Goal: Task Accomplishment & Management: Manage account settings

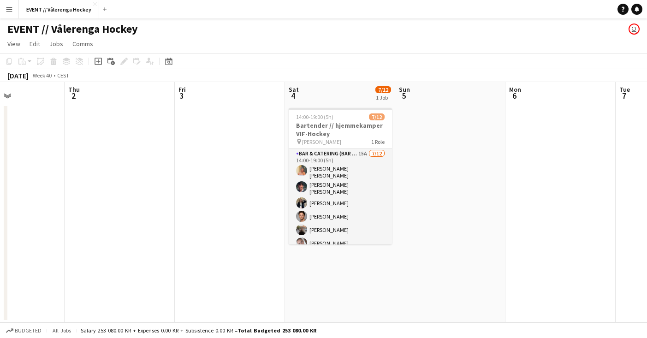
scroll to position [0, 312]
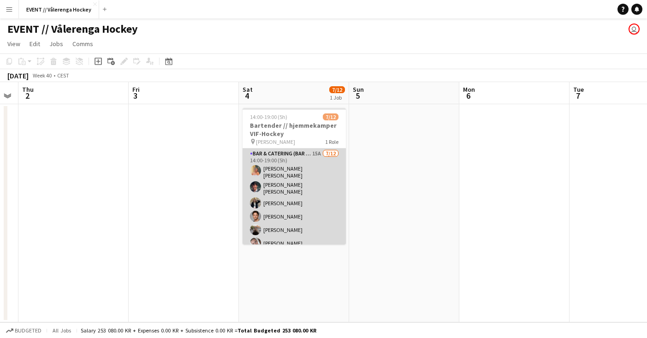
click at [286, 169] on app-card-role "Bar & Catering (Bar Tender) 15A [DATE] 14:00-19:00 (5h) [PERSON_NAME] [PERSON_N…" at bounding box center [293, 241] width 103 height 187
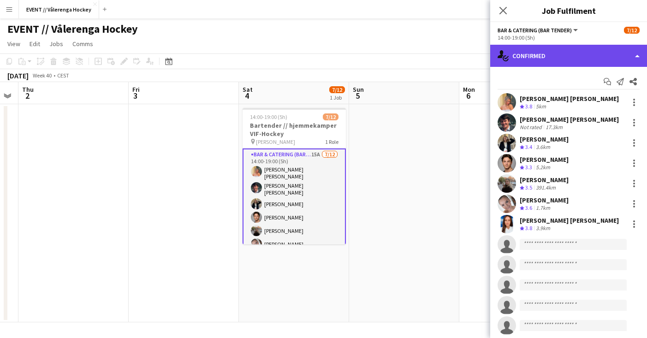
click at [550, 59] on div "single-neutral-actions-check-2 Confirmed" at bounding box center [568, 56] width 157 height 22
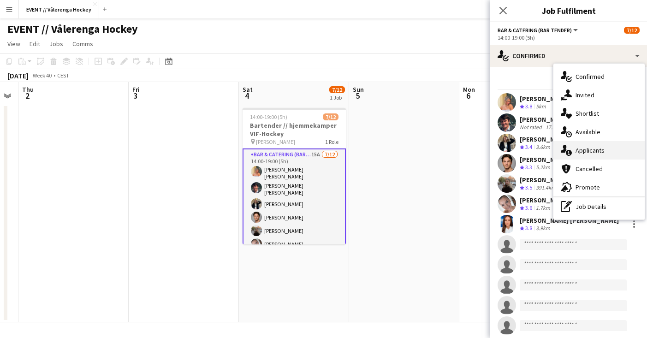
click at [578, 146] on div "single-neutral-actions-information Applicants" at bounding box center [598, 150] width 91 height 18
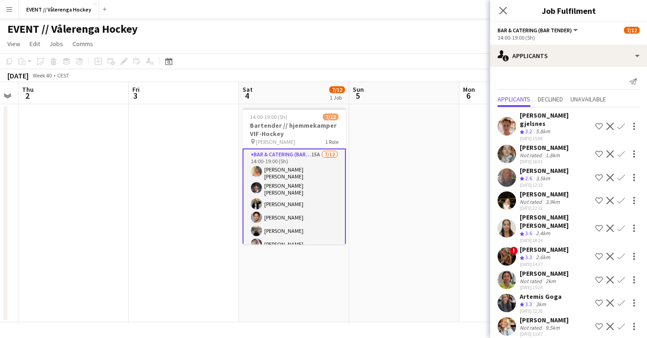
click at [535, 128] on div "5.8km" at bounding box center [543, 132] width 18 height 8
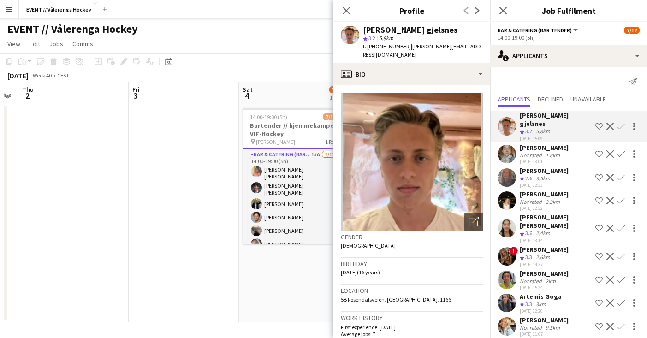
click at [532, 152] on div "Not rated" at bounding box center [531, 155] width 24 height 7
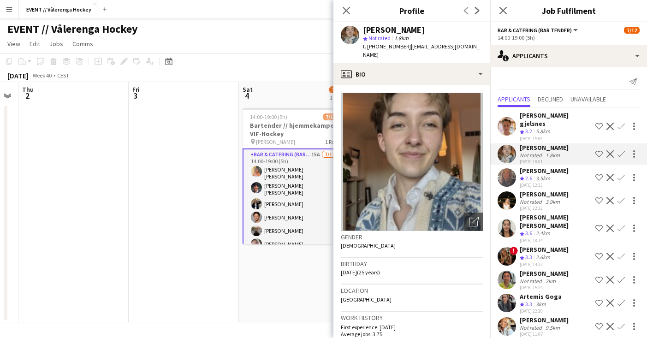
click at [531, 175] on span "2.6" at bounding box center [528, 178] width 7 height 7
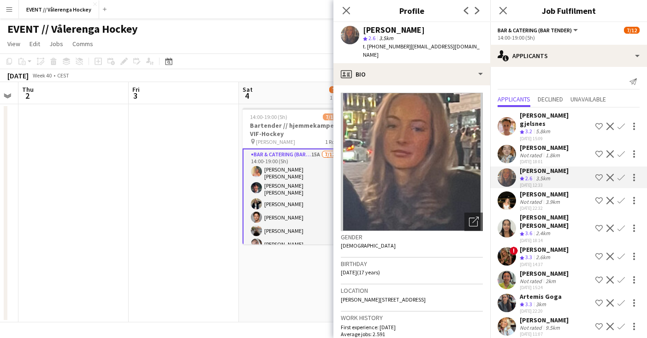
click at [529, 198] on div "Not rated" at bounding box center [531, 201] width 24 height 7
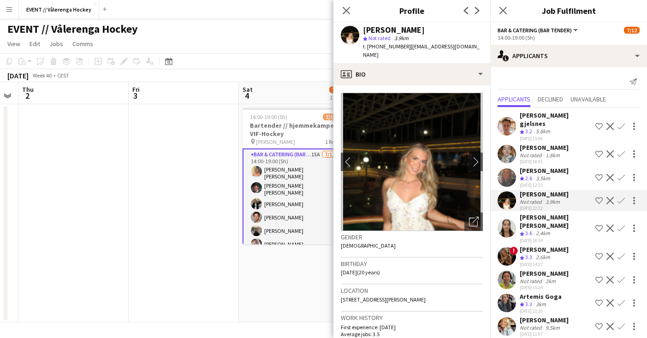
click at [529, 213] on div "[PERSON_NAME] [PERSON_NAME]" at bounding box center [555, 221] width 72 height 17
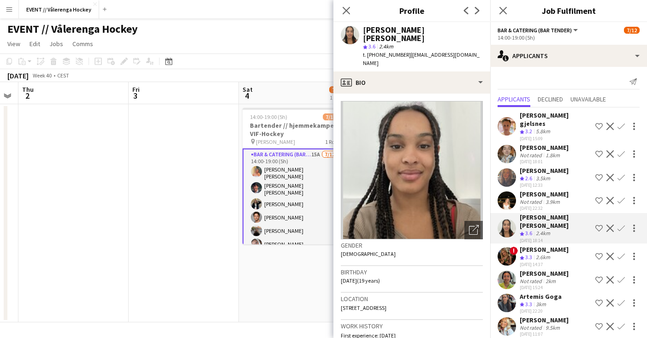
click at [528, 253] on span "3.3" at bounding box center [528, 256] width 7 height 7
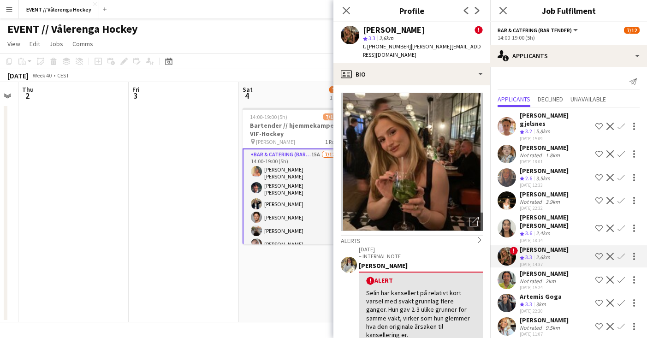
click at [527, 277] on div "Not rated" at bounding box center [531, 280] width 24 height 7
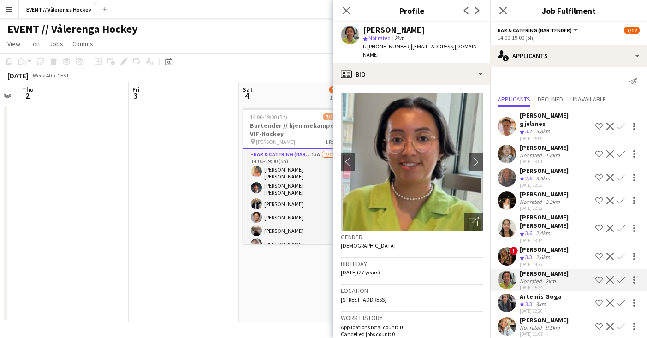
click at [527, 300] on span "3.3" at bounding box center [528, 303] width 7 height 7
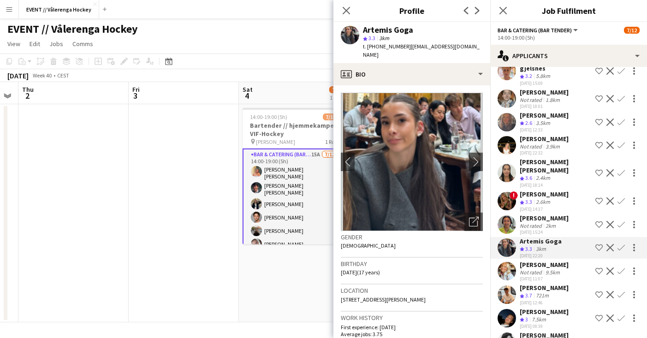
scroll to position [62, 0]
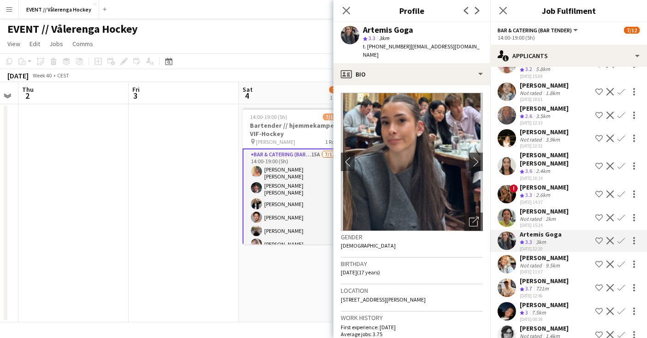
click at [531, 253] on div "[PERSON_NAME]" at bounding box center [543, 257] width 49 height 8
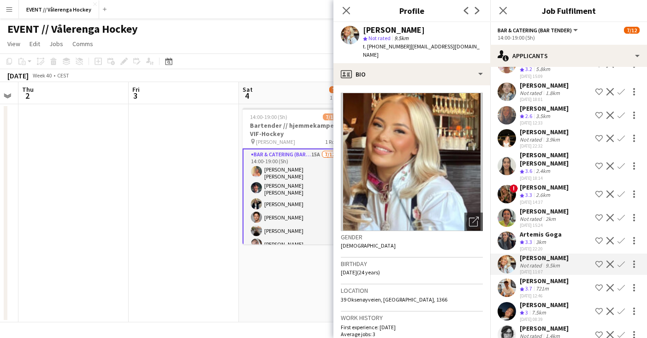
click at [530, 285] on span "3.7" at bounding box center [528, 288] width 7 height 7
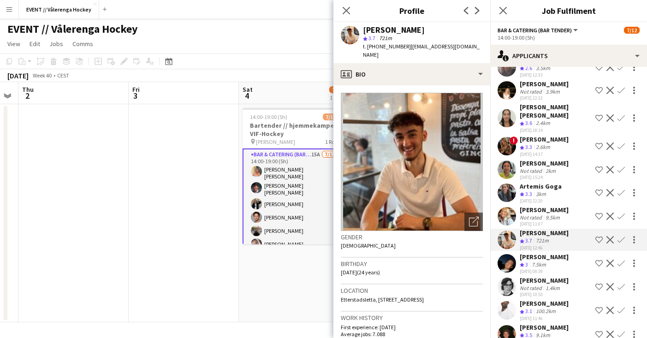
scroll to position [110, 0]
click at [533, 261] on div "7.5km" at bounding box center [539, 265] width 18 height 8
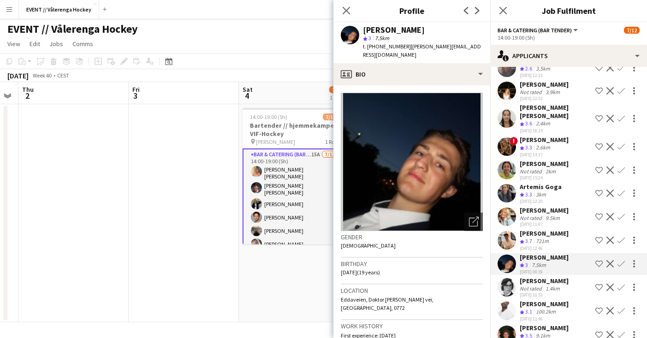
click at [529, 285] on div "Not rated" at bounding box center [531, 288] width 24 height 7
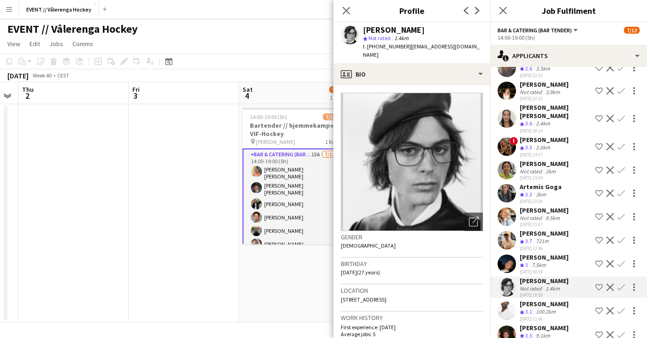
scroll to position [0, 0]
click at [528, 308] on span "3.1" at bounding box center [528, 311] width 7 height 7
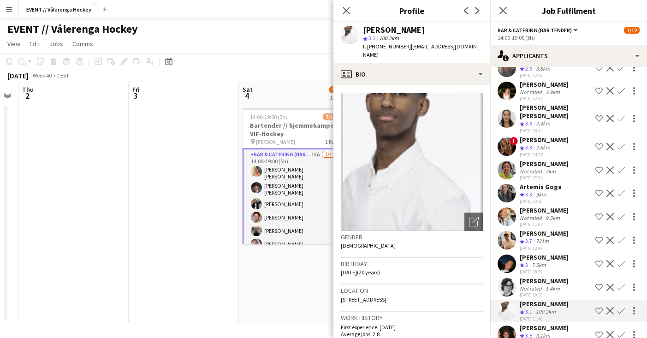
click at [528, 324] on div "[PERSON_NAME]" at bounding box center [543, 328] width 49 height 8
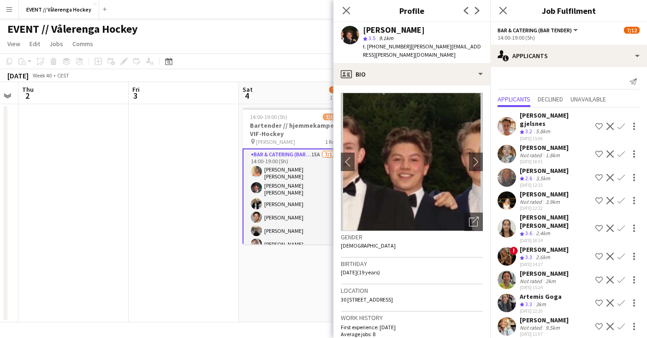
click at [309, 228] on app-card-role "Bar & Catering (Bar Tender) 15A [DATE] 14:00-19:00 (5h) [PERSON_NAME] [PERSON_N…" at bounding box center [293, 242] width 103 height 189
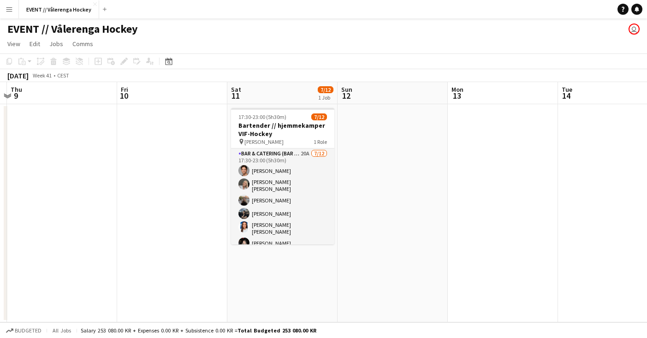
scroll to position [0, 342]
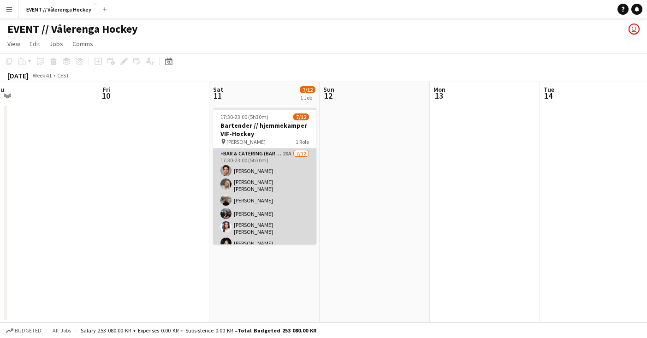
click at [279, 193] on app-card-role "Bar & Catering (Bar Tender) 20A [DATE] 17:30-23:00 (5h30m) [PERSON_NAME] [PERSO…" at bounding box center [264, 240] width 103 height 184
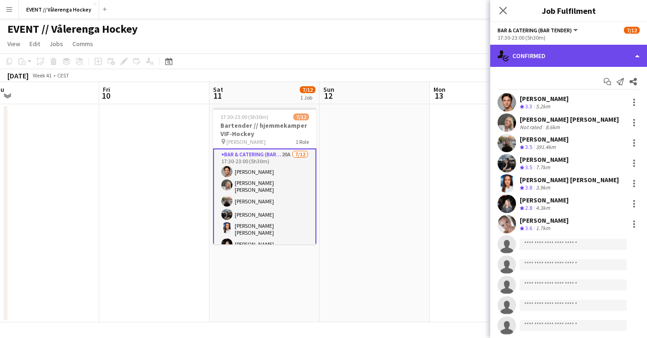
click at [543, 54] on div "single-neutral-actions-check-2 Confirmed" at bounding box center [568, 56] width 157 height 22
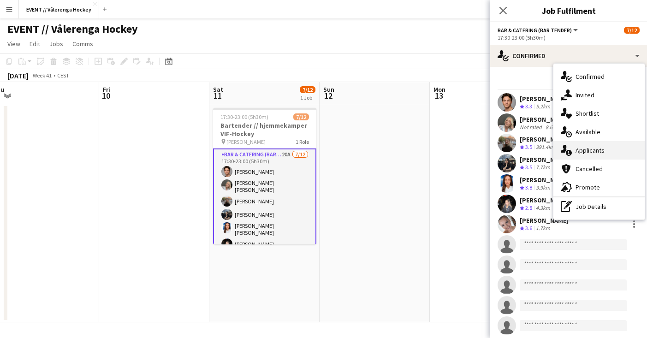
click at [576, 153] on span "Applicants" at bounding box center [589, 150] width 29 height 8
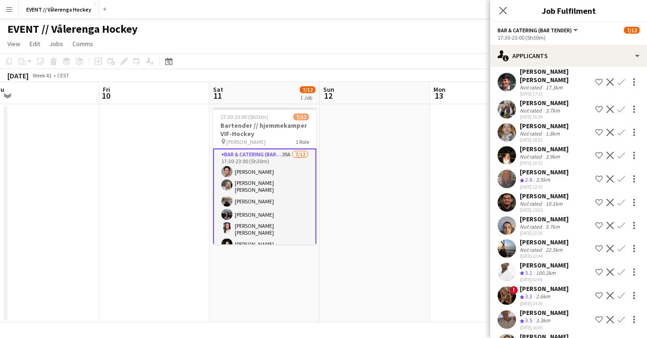
scroll to position [44, 0]
click at [516, 144] on div "[PERSON_NAME] Not rated 3.9km [DATE] 10:12 Shortlist crew Decline Confirm" at bounding box center [568, 154] width 157 height 21
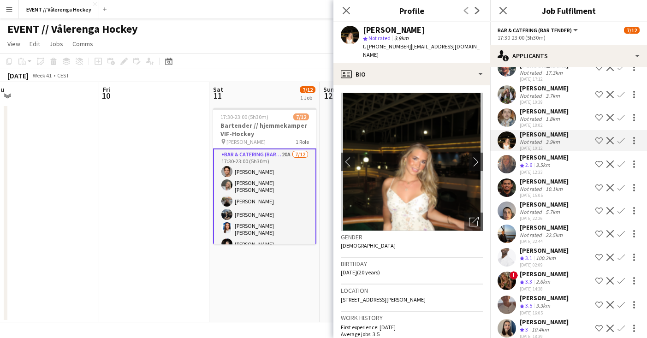
scroll to position [59, 0]
click at [506, 88] on app-user-avatar at bounding box center [506, 94] width 18 height 18
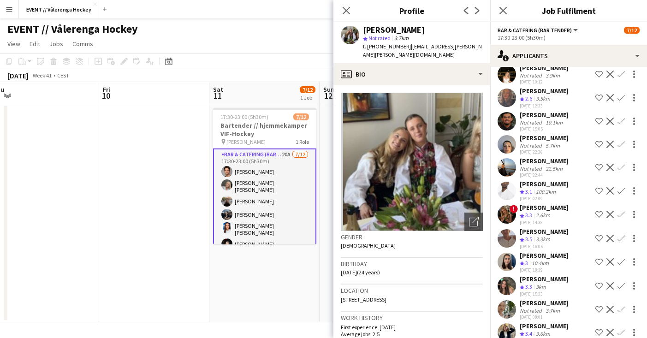
scroll to position [134, 0]
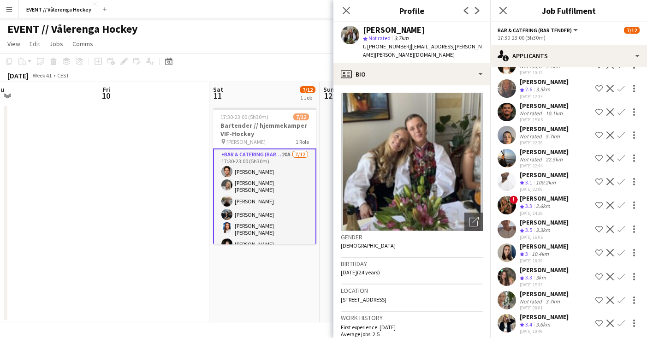
click at [509, 243] on app-user-avatar at bounding box center [506, 252] width 18 height 18
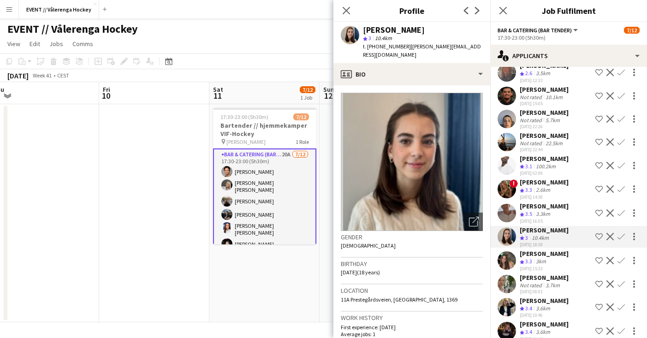
scroll to position [153, 0]
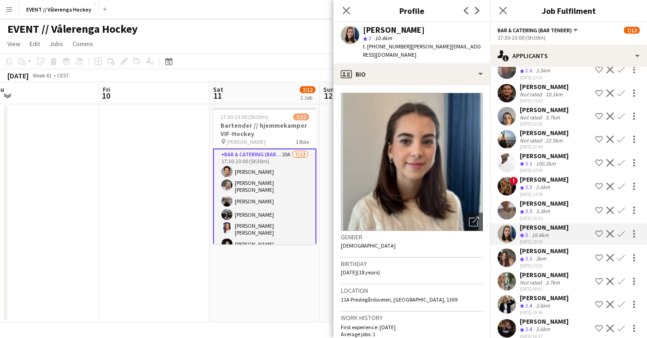
click at [509, 203] on app-user-avatar at bounding box center [506, 210] width 18 height 18
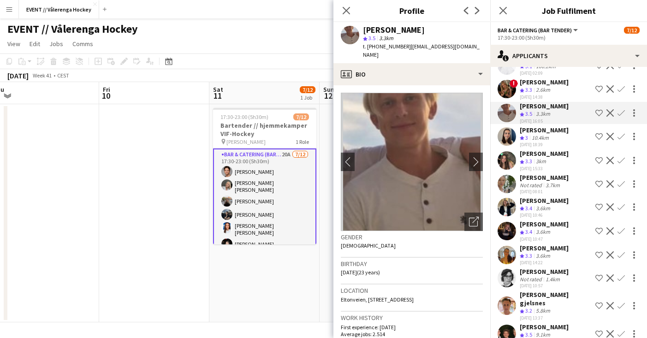
scroll to position [249, 0]
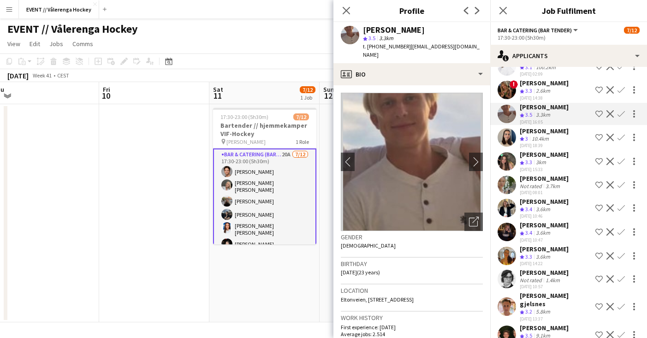
click at [161, 202] on app-date-cell at bounding box center [154, 213] width 110 height 218
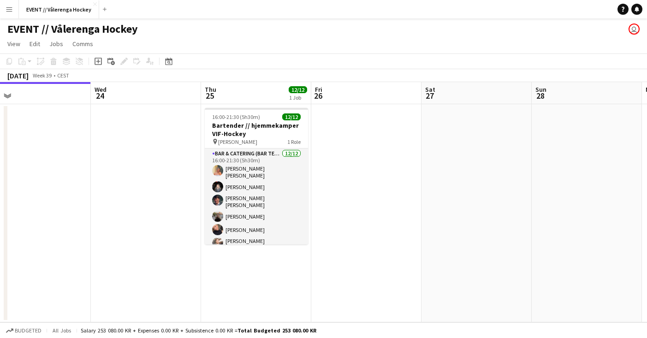
scroll to position [0, 239]
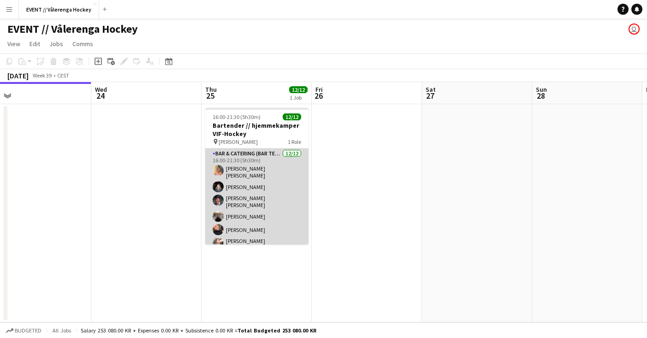
click at [256, 196] on app-card-role "Bar & Catering (Bar Tender) [DATE] 16:00-21:30 (5h30m) [PERSON_NAME] [PERSON_NA…" at bounding box center [256, 244] width 103 height 192
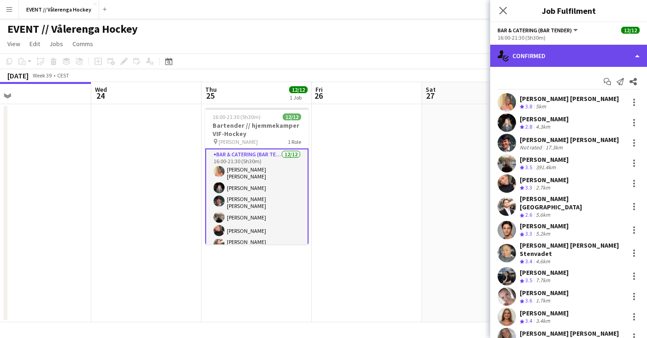
click at [632, 58] on div "single-neutral-actions-check-2 Confirmed" at bounding box center [568, 56] width 157 height 22
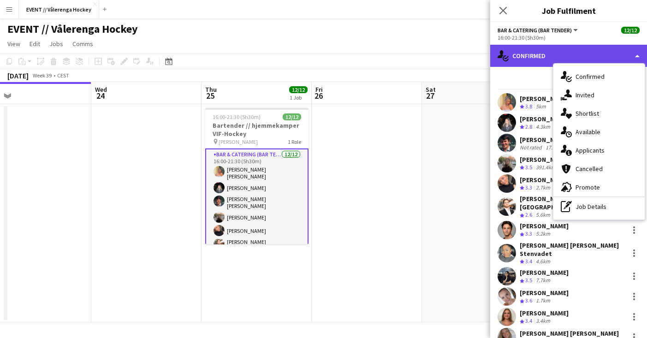
click at [621, 52] on div "single-neutral-actions-check-2 Confirmed" at bounding box center [568, 56] width 157 height 22
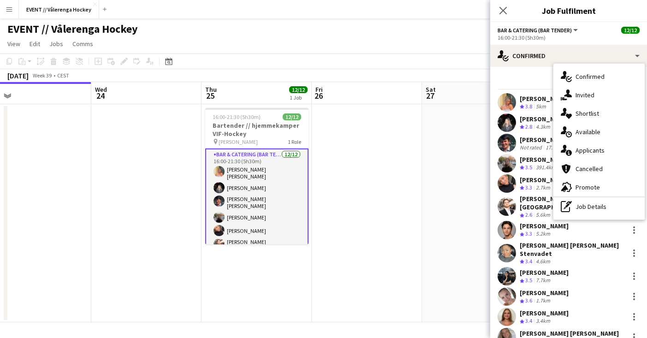
click at [523, 74] on div "Start chat Send notification Share" at bounding box center [568, 81] width 142 height 15
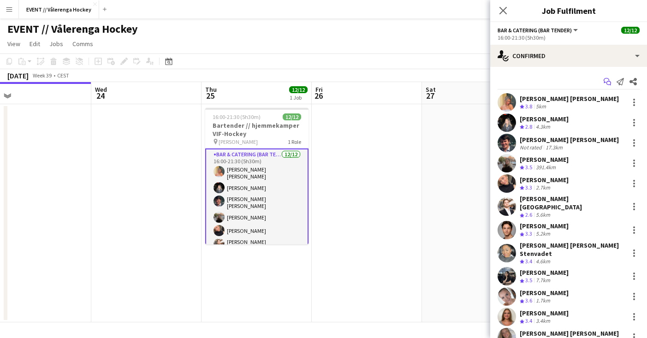
click at [605, 84] on icon "Start chat" at bounding box center [606, 81] width 7 height 7
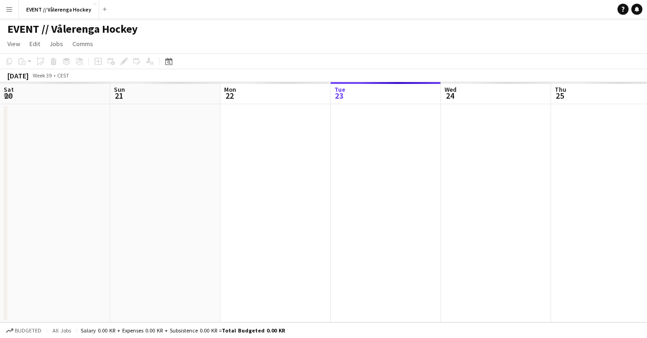
scroll to position [0, 220]
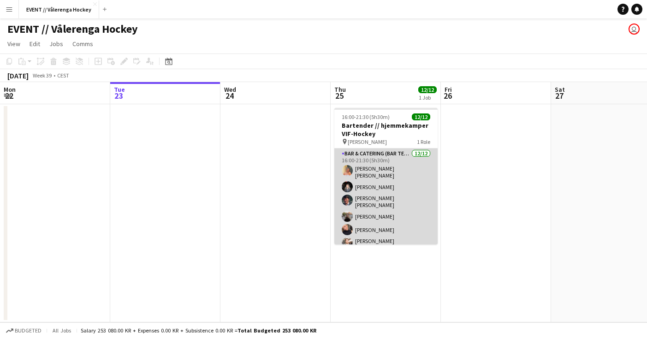
click at [384, 174] on app-card-role "Bar & Catering (Bar Tender) [DATE] 16:00-21:30 (5h30m) [PERSON_NAME] [PERSON_NA…" at bounding box center [385, 244] width 103 height 192
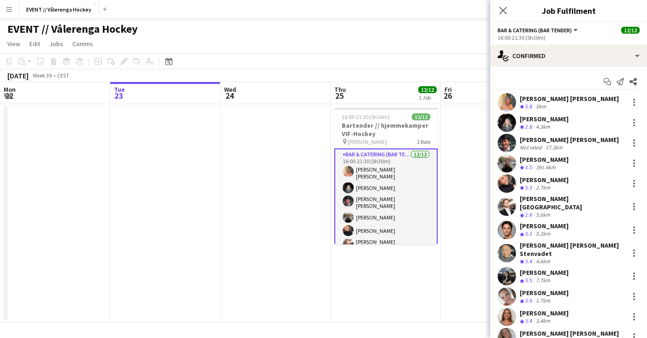
scroll to position [0, 0]
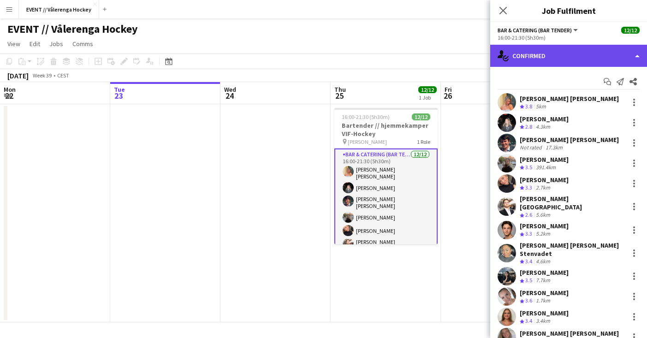
click at [580, 59] on div "single-neutral-actions-check-2 Confirmed" at bounding box center [568, 56] width 157 height 22
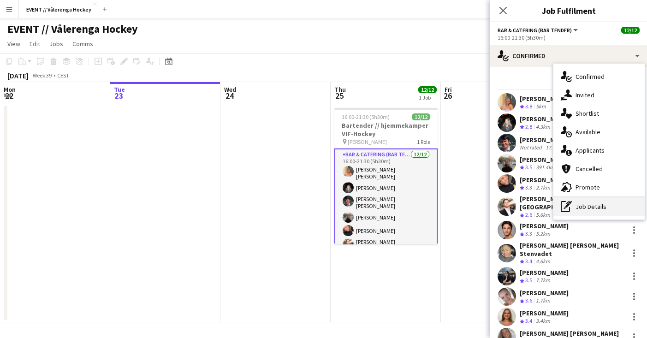
click at [562, 209] on icon "pen-write" at bounding box center [565, 206] width 11 height 11
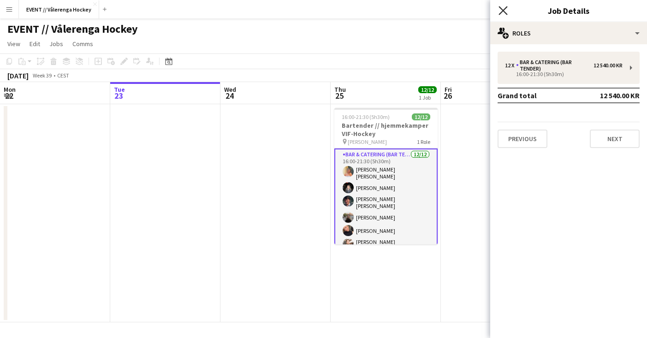
click at [504, 9] on icon at bounding box center [502, 10] width 9 height 9
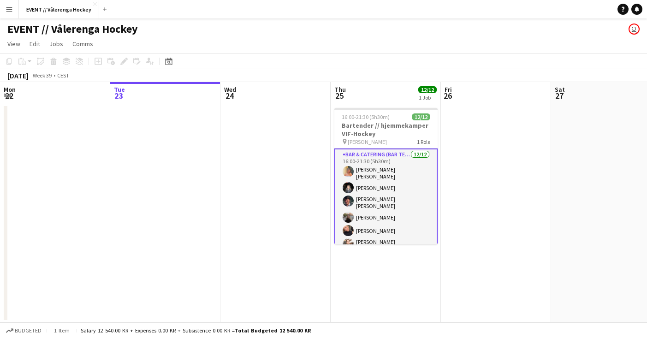
click at [401, 218] on app-card-role "Bar & Catering (Bar Tender) [DATE] 16:00-21:30 (5h30m) [PERSON_NAME] [PERSON_NA…" at bounding box center [385, 245] width 103 height 194
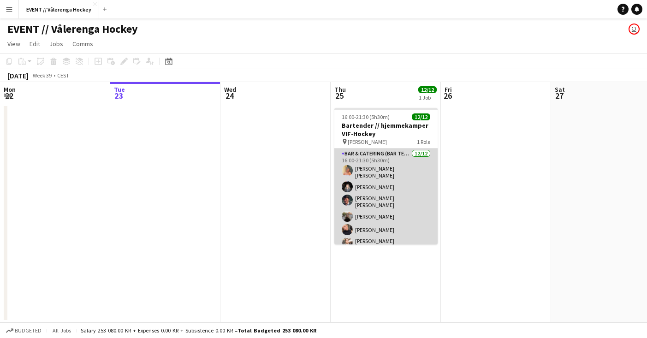
click at [418, 204] on app-card-role "Bar & Catering (Bar Tender) [DATE] 16:00-21:30 (5h30m) [PERSON_NAME] [PERSON_NA…" at bounding box center [385, 244] width 103 height 192
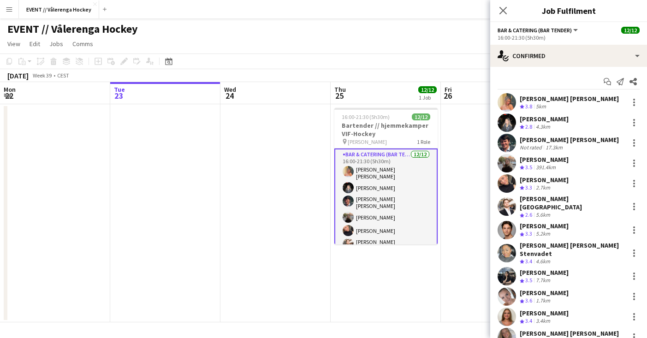
click at [282, 134] on app-date-cell at bounding box center [275, 213] width 110 height 218
